Goal: Task Accomplishment & Management: Manage account settings

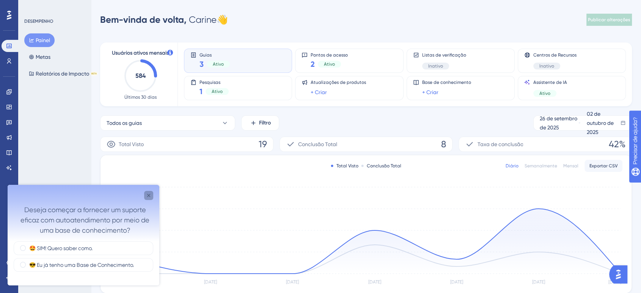
click at [150, 195] on icon "Fechar pesquisa" at bounding box center [149, 195] width 6 height 6
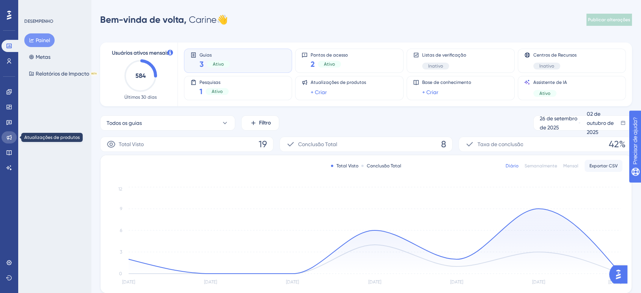
click at [9, 135] on icon at bounding box center [9, 137] width 6 height 6
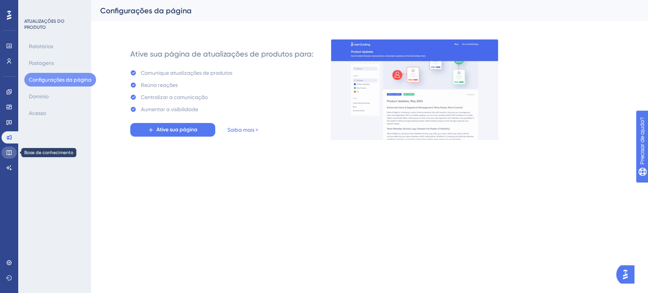
click at [11, 151] on icon at bounding box center [8, 152] width 5 height 5
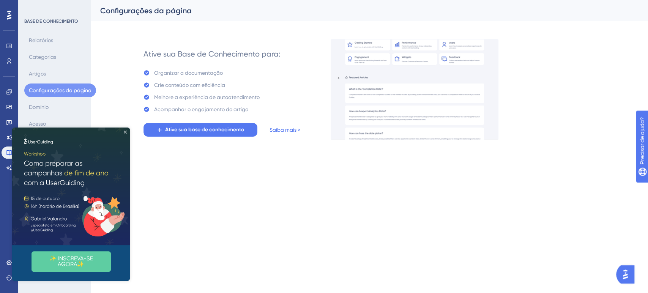
click at [124, 132] on icon "Fechar visualização" at bounding box center [125, 132] width 3 height 3
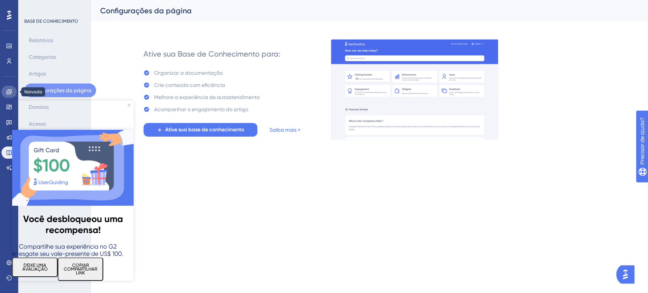
click at [12, 93] on icon at bounding box center [9, 92] width 6 height 6
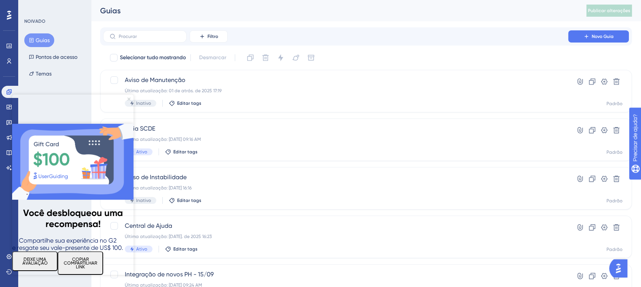
click at [130, 99] on icon "Fechar visualização" at bounding box center [128, 98] width 3 height 3
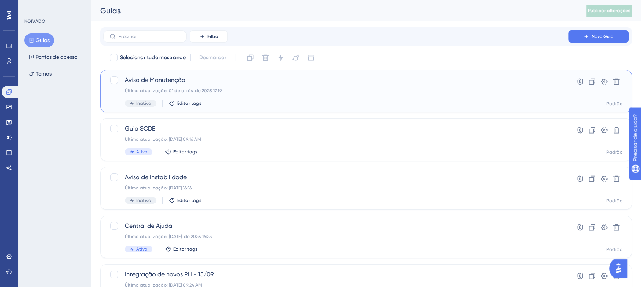
click at [152, 81] on font "Aviso de Manutenção" at bounding box center [155, 79] width 61 height 7
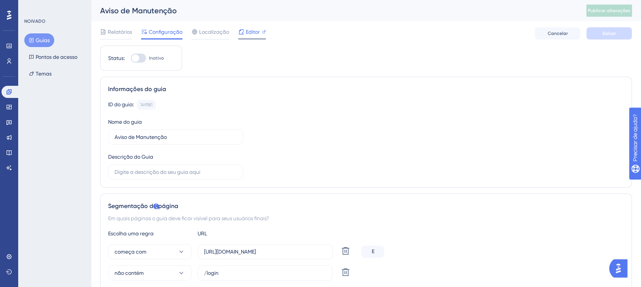
click at [247, 33] on font "Editor" at bounding box center [253, 32] width 14 height 6
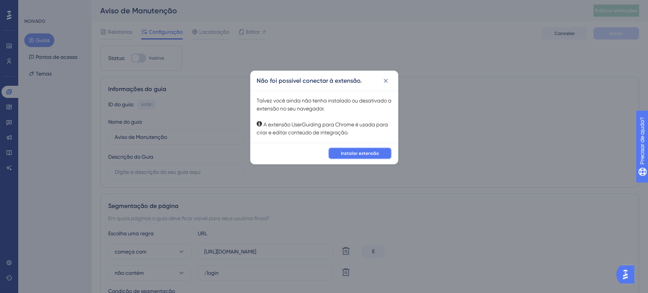
click at [368, 151] on font "Instalar extensão" at bounding box center [360, 153] width 38 height 5
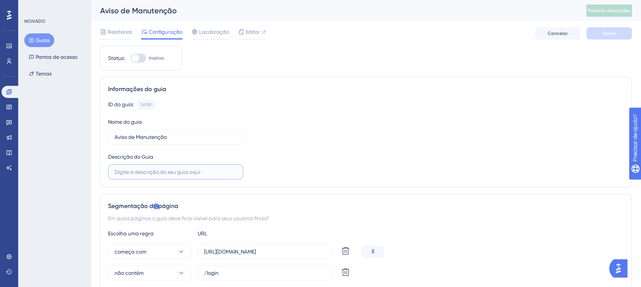
click at [188, 172] on input "text" at bounding box center [176, 172] width 122 height 8
paste input "No momento, nossa plataforma está passando por uma instabilidade temporária na …"
click at [159, 171] on input "No momento, nossa plataforma está passando por uma instabilidade temporária na …" at bounding box center [176, 172] width 122 height 8
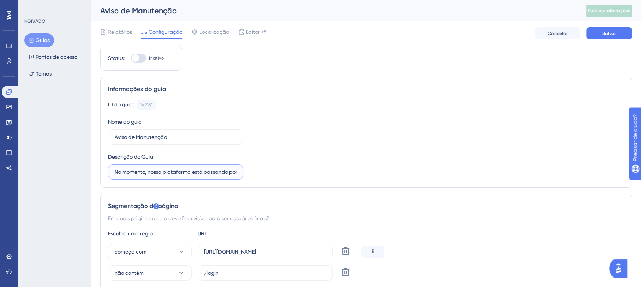
click at [156, 172] on input "No momento, nossa plataforma está passando por uma instabilidade temporária na …" at bounding box center [176, 172] width 122 height 8
type input "No momento, nossa plataforma está passando por uma instabilidade temporária na …"
click at [156, 172] on input "No momento, nossa plataforma está passando por uma instabilidade temporária na …" at bounding box center [176, 172] width 122 height 8
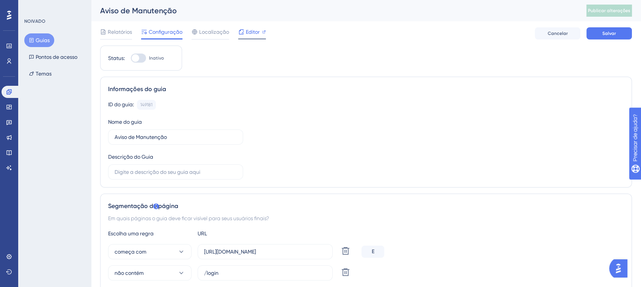
click at [250, 30] on font "Editor" at bounding box center [253, 32] width 14 height 6
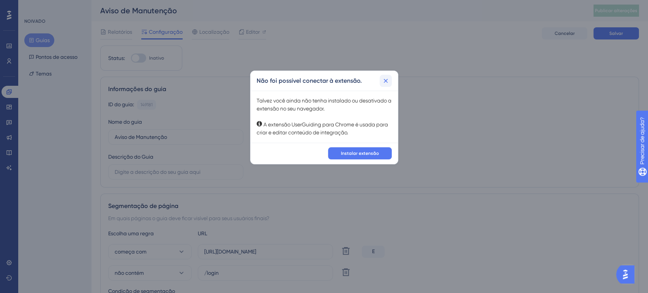
click at [387, 83] on icon at bounding box center [386, 81] width 8 height 8
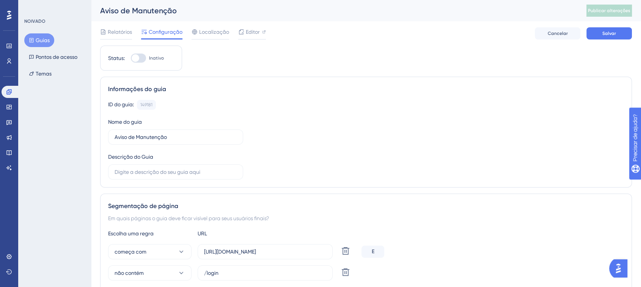
click at [399, 87] on div "Informações do guia" at bounding box center [366, 89] width 516 height 9
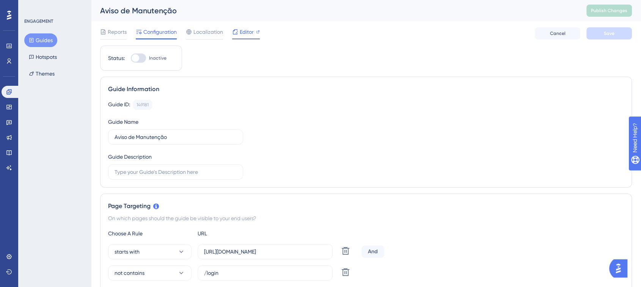
click at [253, 30] on span "Editor" at bounding box center [247, 31] width 14 height 9
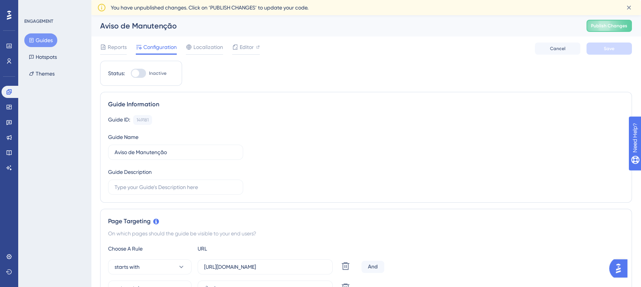
click at [141, 73] on div at bounding box center [138, 73] width 15 height 9
click at [131, 73] on input "Inactive" at bounding box center [131, 73] width 0 height 0
checkbox input "true"
click at [616, 50] on button "Save" at bounding box center [610, 48] width 46 height 12
click at [622, 26] on span "Publish Changes" at bounding box center [609, 26] width 36 height 6
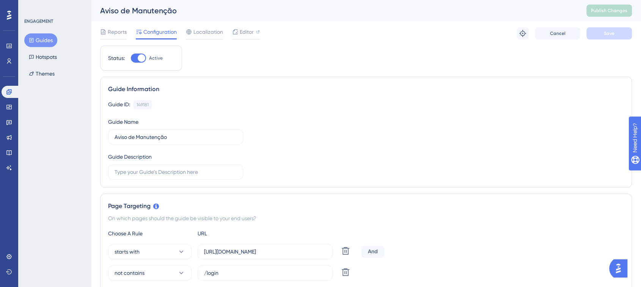
click at [46, 42] on button "Guides" at bounding box center [40, 40] width 33 height 14
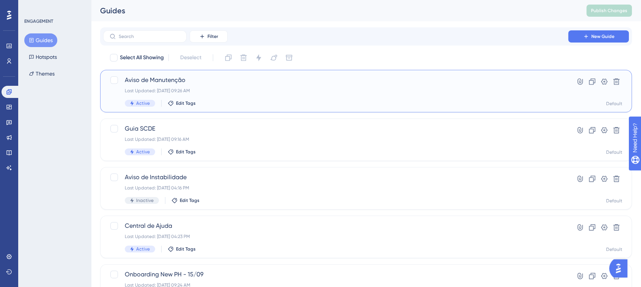
click at [162, 82] on span "Aviso de Manutenção" at bounding box center [336, 80] width 422 height 9
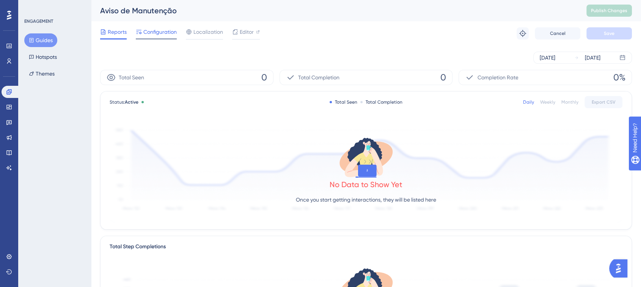
click at [164, 34] on span "Configuration" at bounding box center [159, 31] width 33 height 9
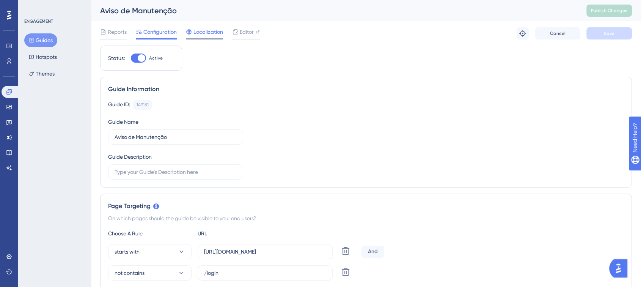
click at [206, 33] on span "Localization" at bounding box center [209, 31] width 30 height 9
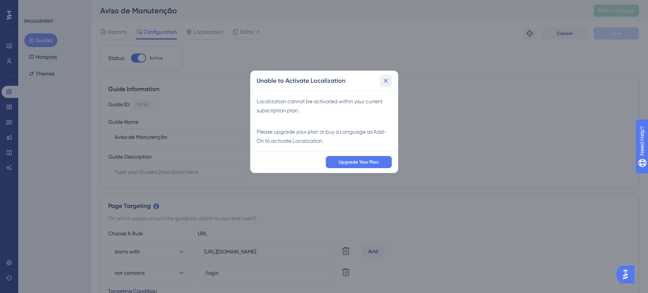
click at [389, 84] on button at bounding box center [385, 81] width 12 height 12
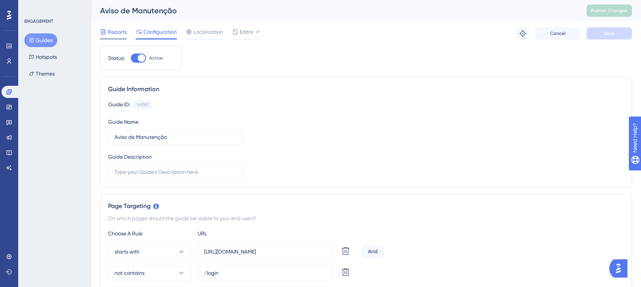
click at [119, 33] on span "Reports" at bounding box center [117, 31] width 19 height 9
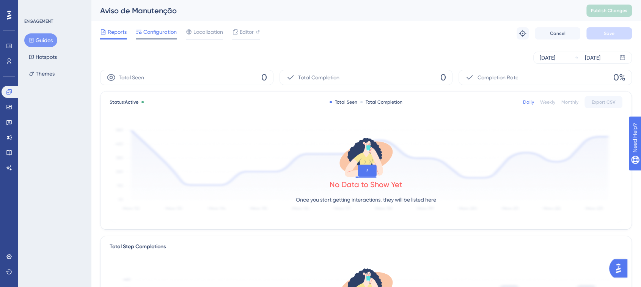
click at [162, 32] on span "Configuration" at bounding box center [159, 31] width 33 height 9
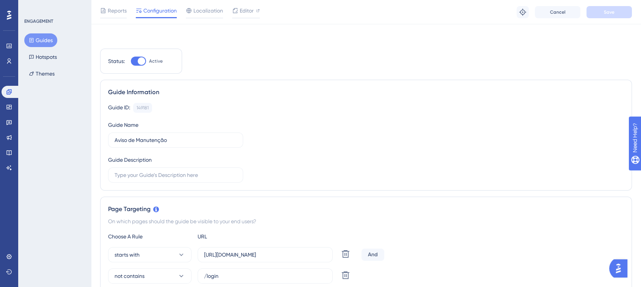
scroll to position [42, 0]
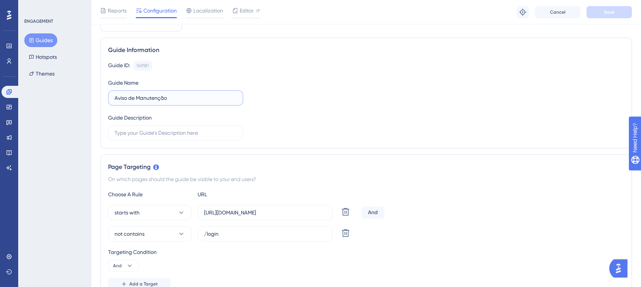
click at [158, 96] on input "Aviso de Manutenção" at bounding box center [176, 98] width 122 height 8
click at [166, 84] on div "Guide Name Aviso de Instabilidade" at bounding box center [175, 91] width 135 height 27
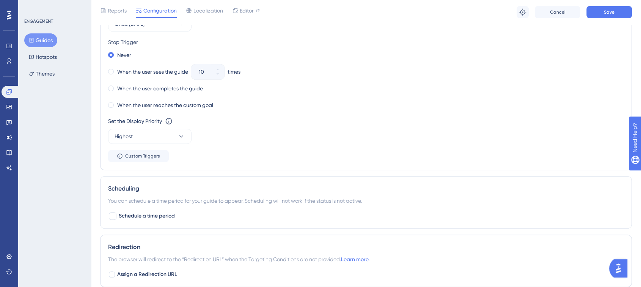
scroll to position [464, 0]
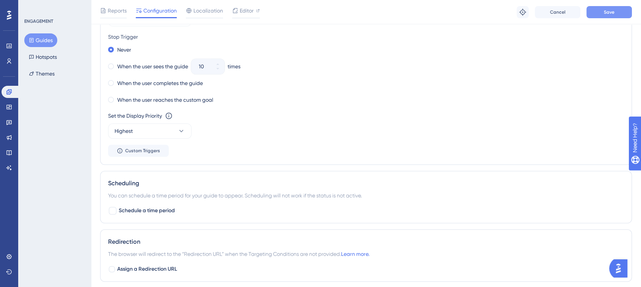
click at [616, 11] on button "Save" at bounding box center [610, 12] width 46 height 12
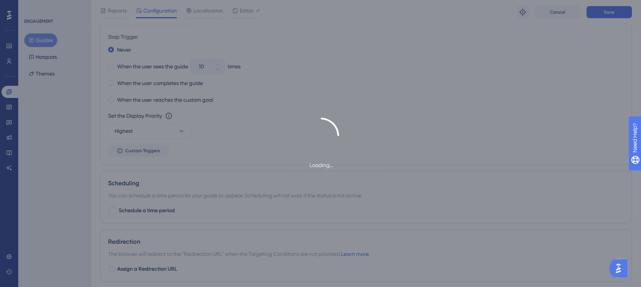
type input "Aviso de Instabilidade-1"
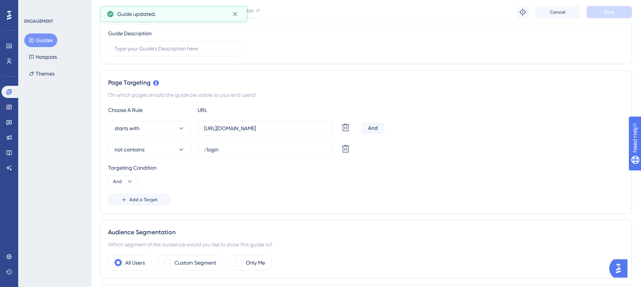
scroll to position [0, 0]
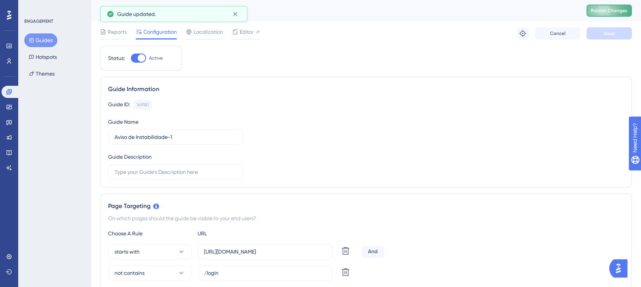
click at [610, 14] on button "Publish Changes" at bounding box center [610, 11] width 46 height 12
